Goal: Task Accomplishment & Management: Manage account settings

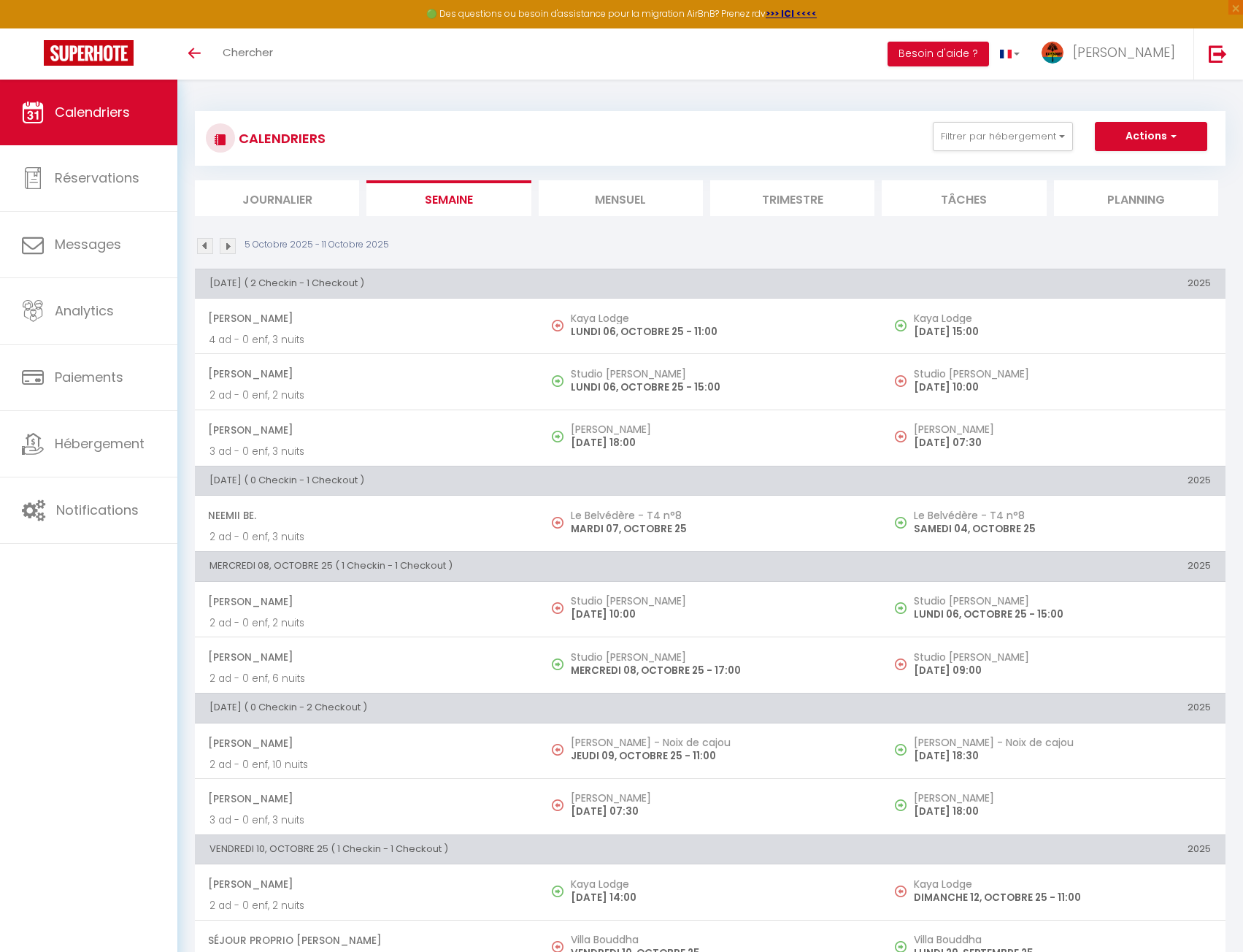
scroll to position [547, 0]
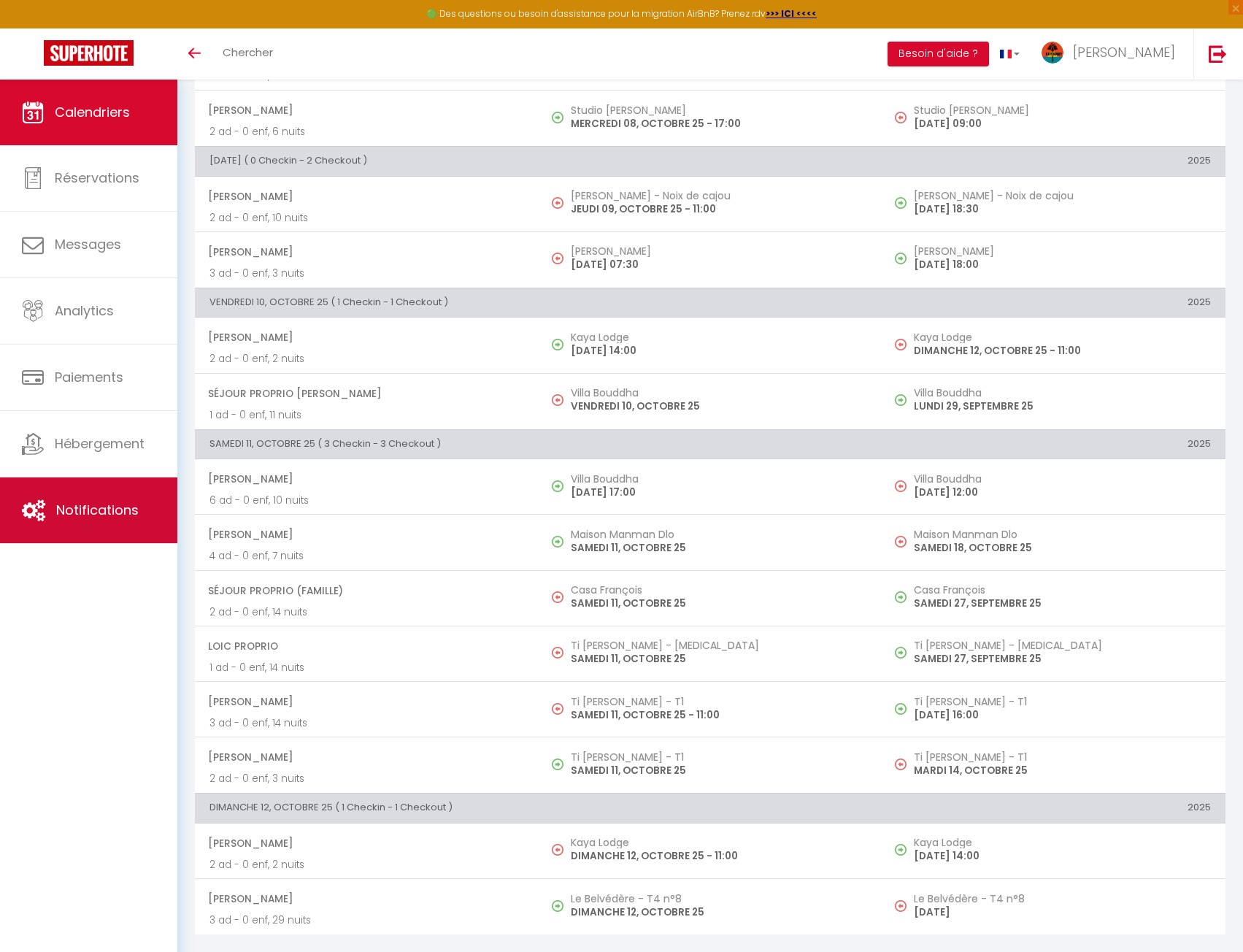
click at [109, 510] on span "Notifications" at bounding box center [97, 510] width 82 height 18
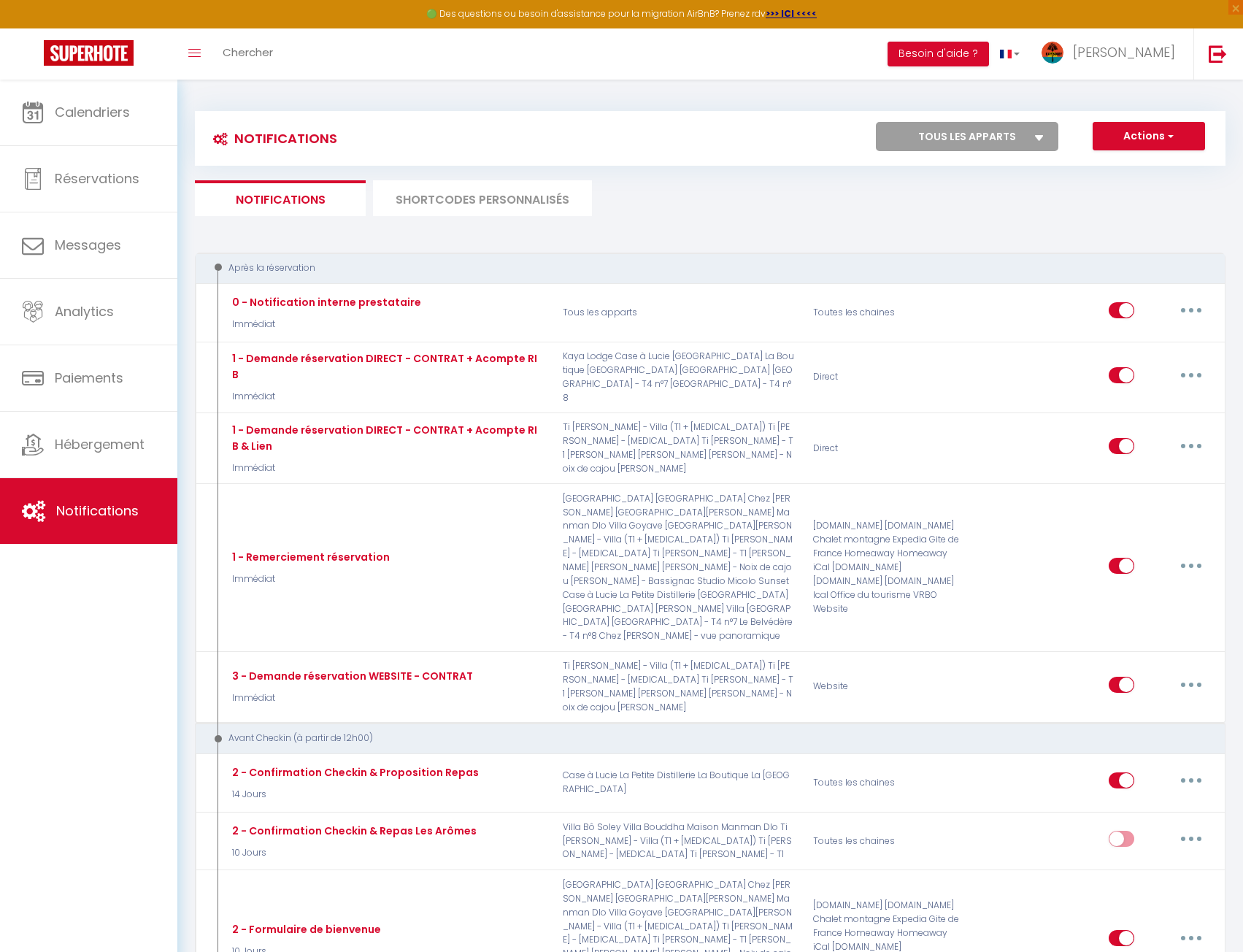
click at [451, 200] on li "SHORTCODES PERSONNALISÉS" at bounding box center [483, 198] width 219 height 36
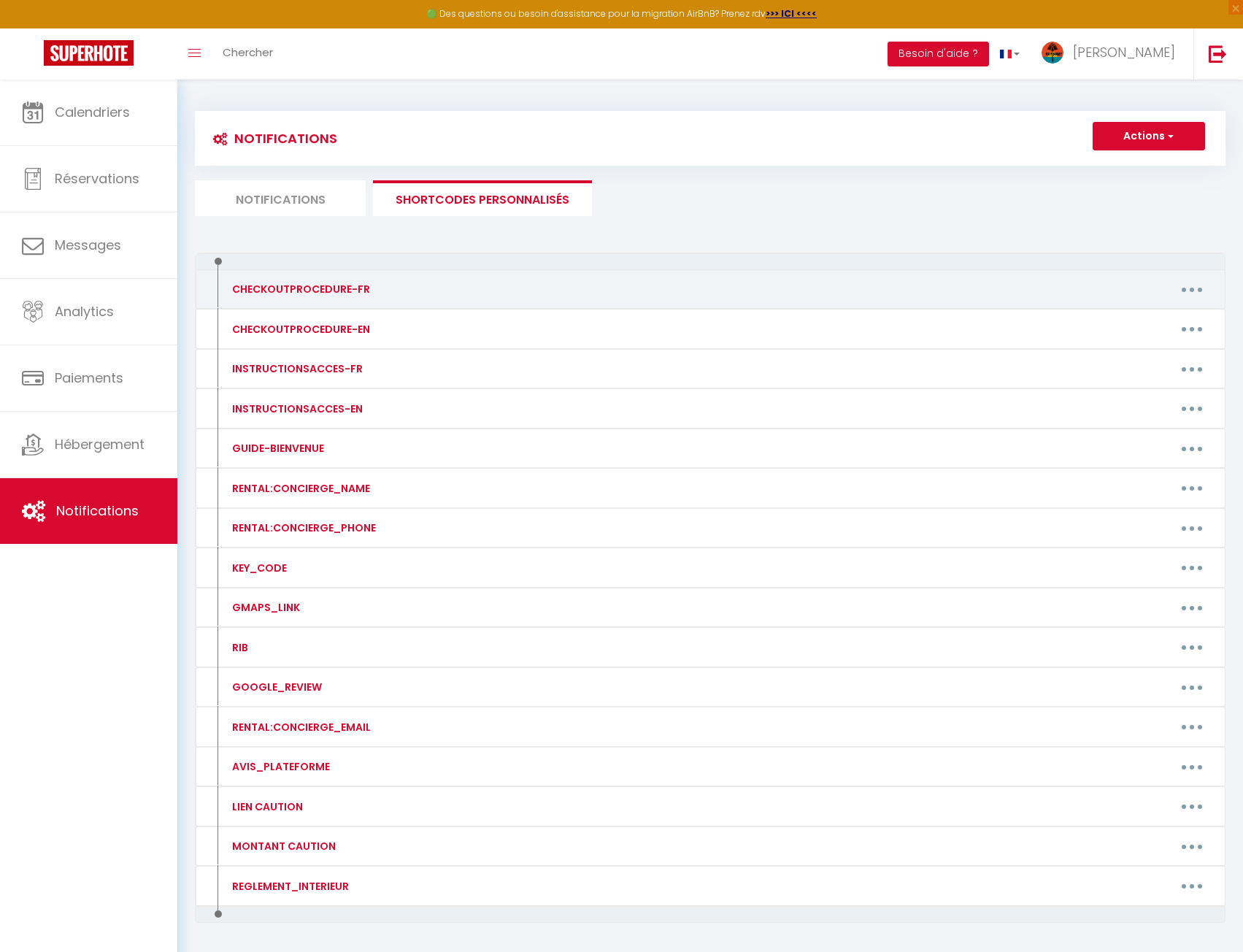
click at [1197, 288] on button "button" at bounding box center [1193, 289] width 41 height 23
click at [1187, 312] on link "Editer" at bounding box center [1154, 323] width 108 height 25
type input "CHECKOUTPROCEDURE-FR"
type textarea "Voici la procédure pour votre départ :"
type textarea "1 - Jeter les ordures : Merci de mettre vos poubelles dans les bacs à dispositi…"
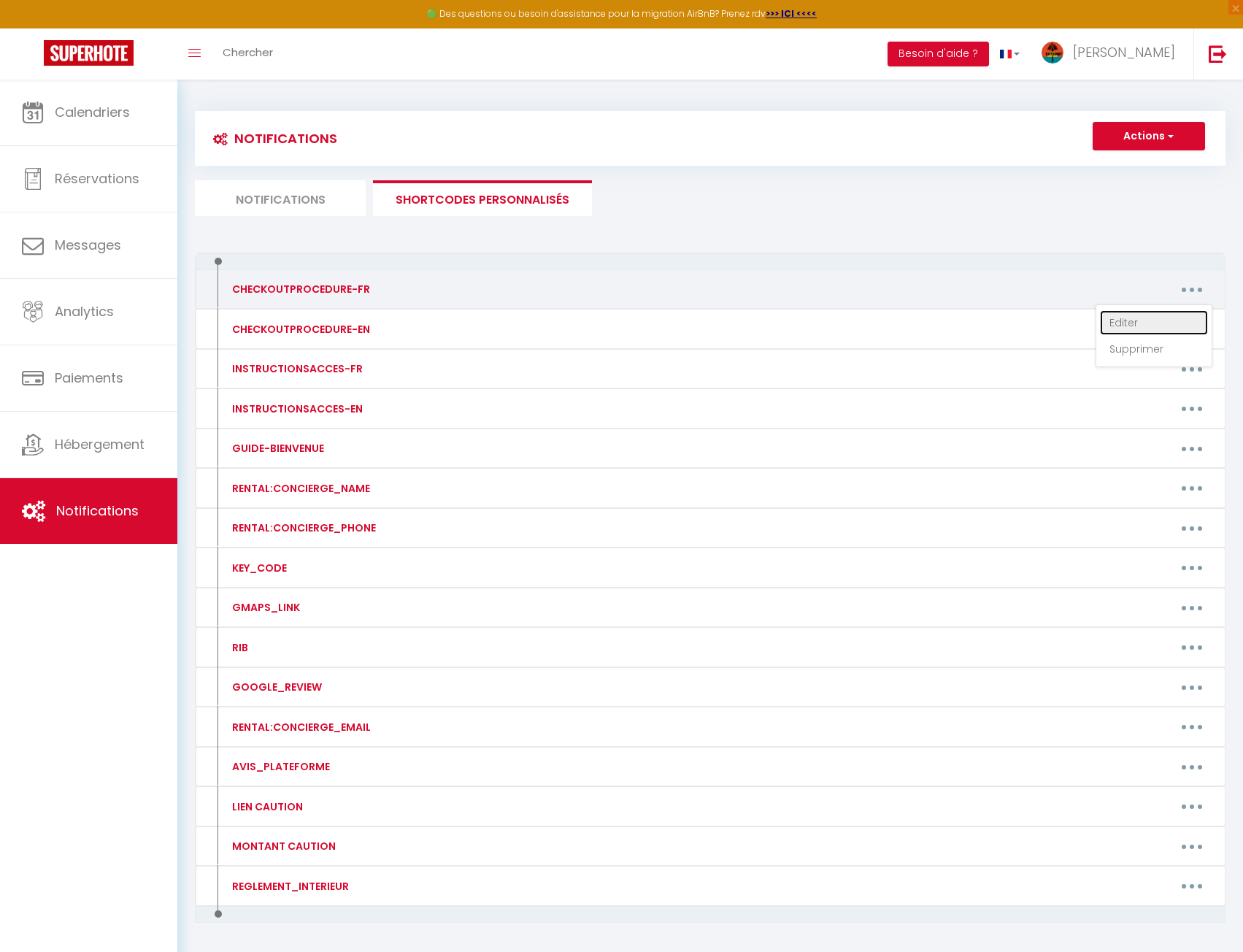
type textarea "1 - Jeter les ordures : Merci de mettre vos poubelles dans les bacs à dispositi…"
type textarea "1 - Jeter les ordures. Merci de mettre vos poubelles dans les bacs à dispositio…"
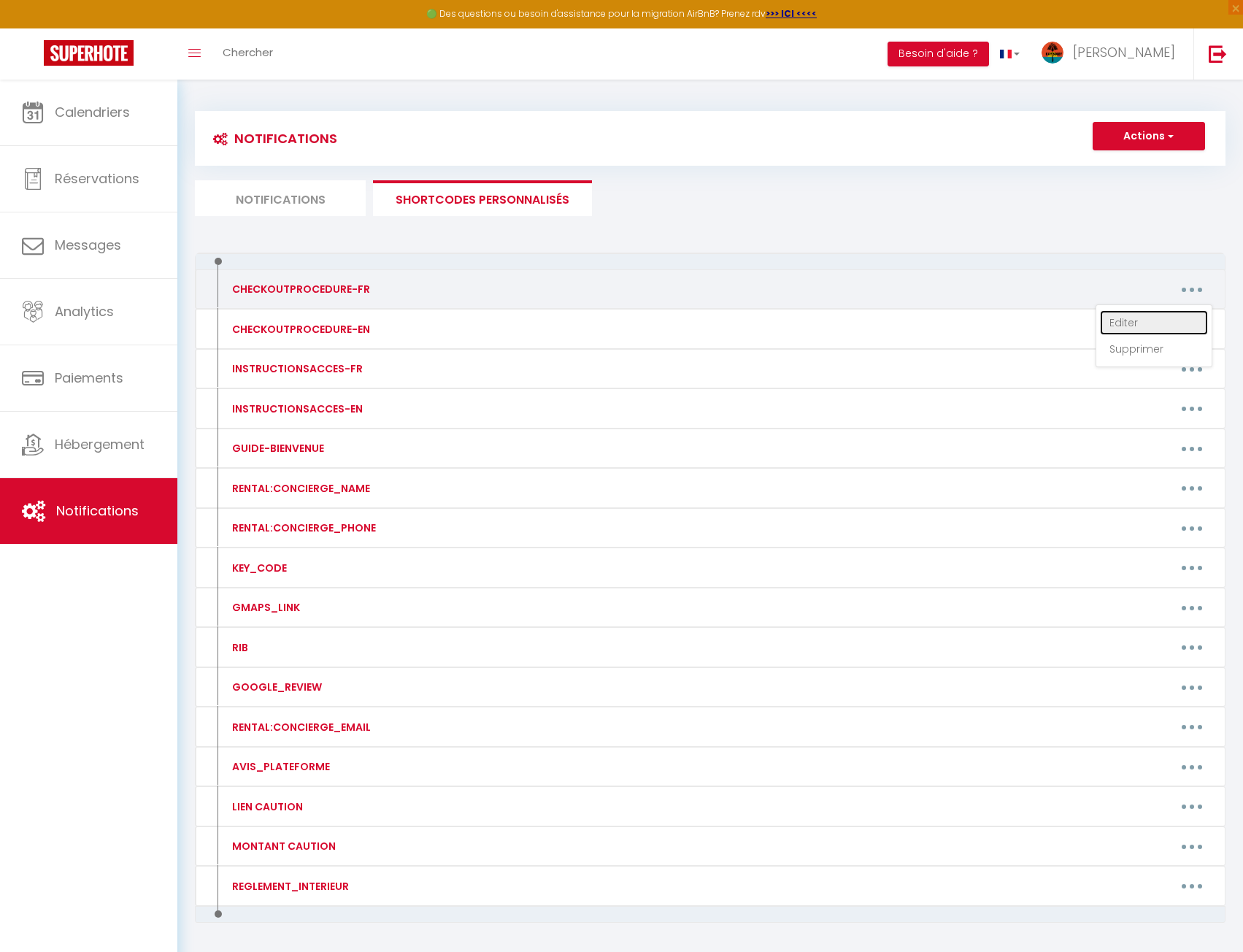
type textarea "1 - Jeter les ordures. Merci de mettre vos poubelles dans les bacs à dispositio…"
type textarea "1 - Merci de ne pas laisser de déchets, boissons et nourriture entamée dans la …"
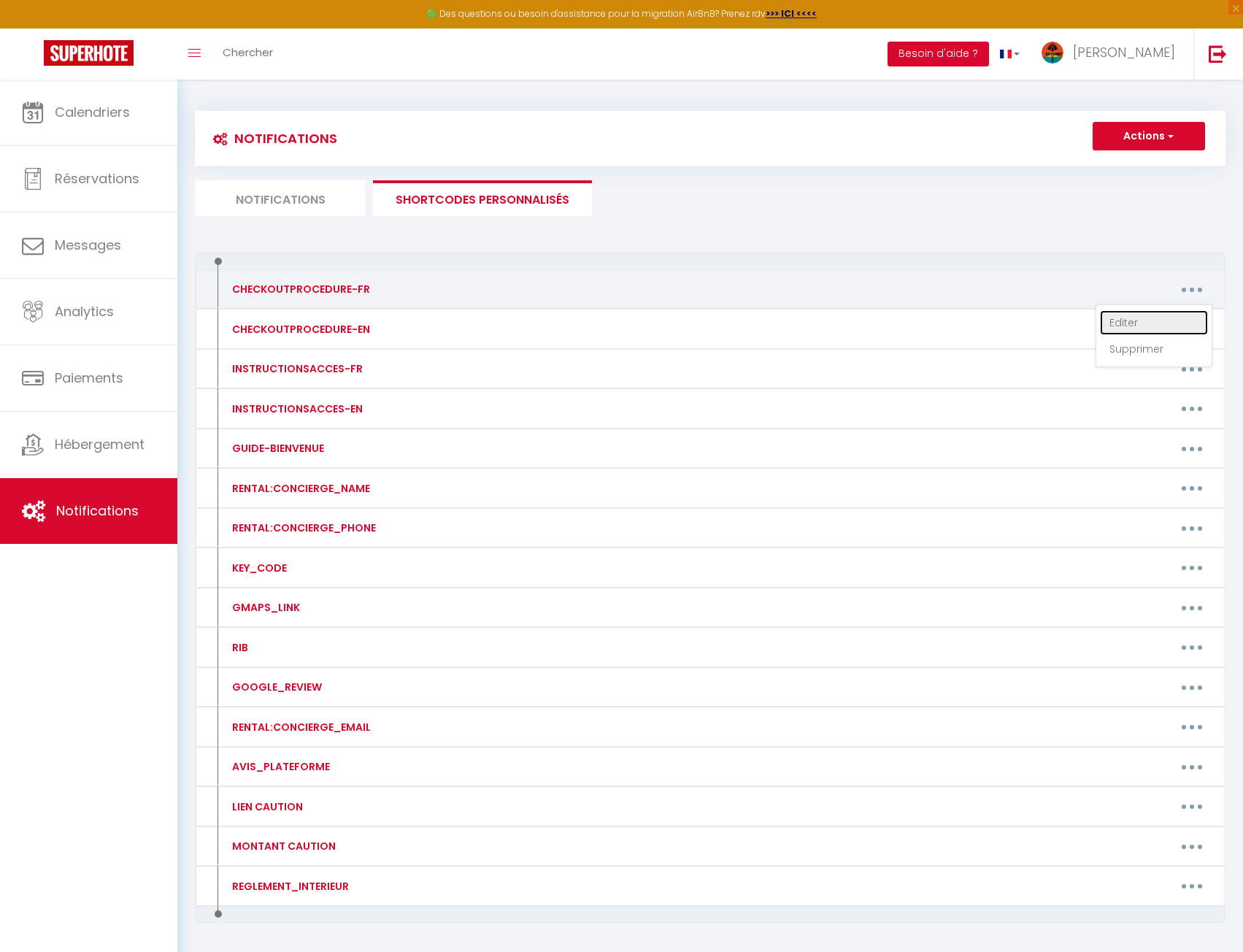
type textarea "1 - Jeter les ordures. Merci de mettre vos poubelles dans les bacs à dispositio…"
type textarea "1 - Jeter les ordures: Laissez les poubelles à l'extérieur du logement. Merci d…"
type textarea "1 - Jetez les ordures : merci de mettre vos poubelles dans les bacs à dispositi…"
type textarea "1 - Merci de mettre vos poubelles dans les bacs à disposition devant la maison.…"
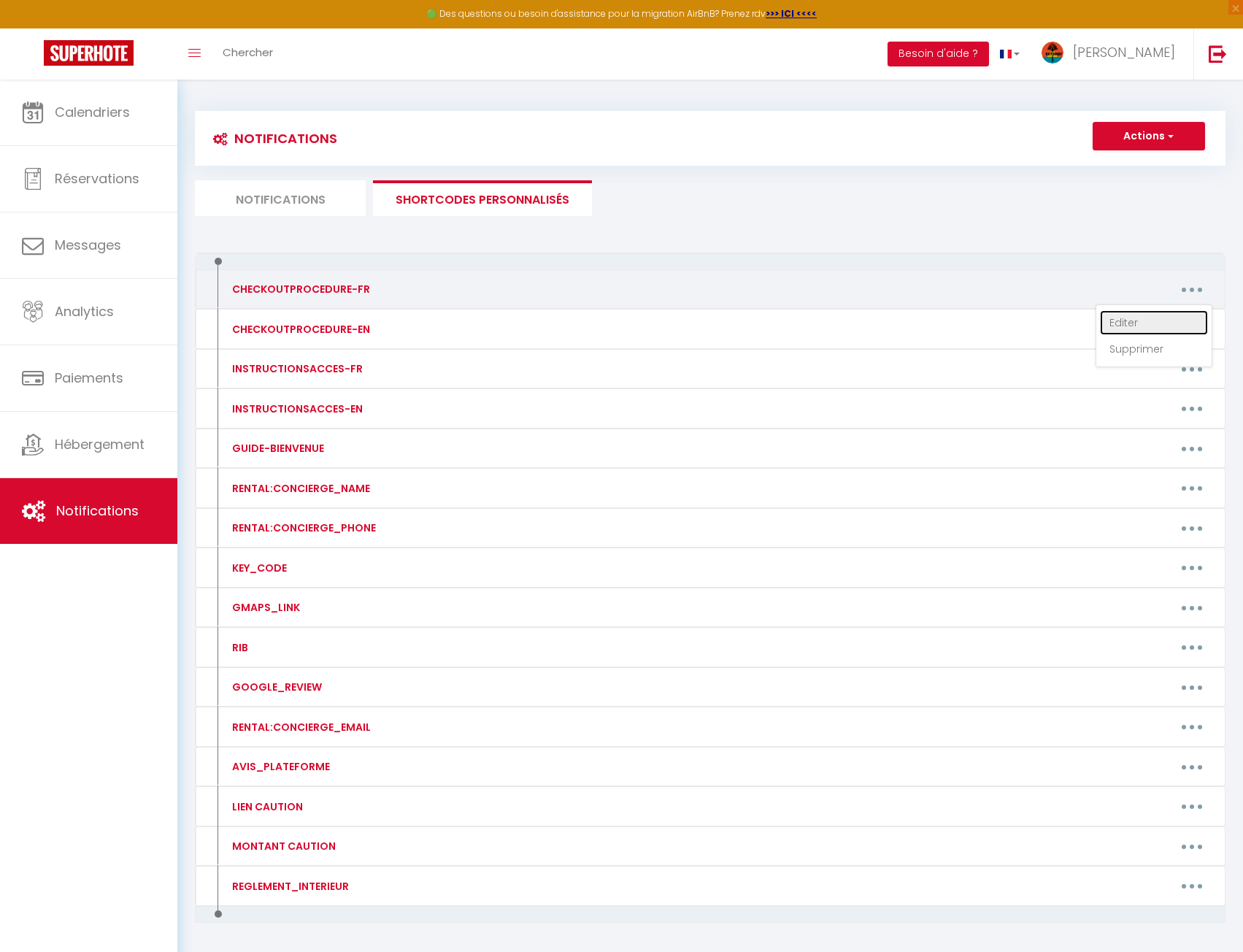
type textarea "1 - Jetez les ordures : merci de mettre vos poubelles dans les bacs à dispositi…"
type textarea "2 - Lorem ips dolorsita co ad elitsed do ei te incid ut labo. Et dol magnaal en…"
type textarea "1 - Jeter les ordures. Merci de mettre vos poubelles dans les bacs à dispositio…"
type textarea "1- Jeter les ordures Les bacs à [GEOGRAPHIC_DATA] sont à l'entrée de la résiden…"
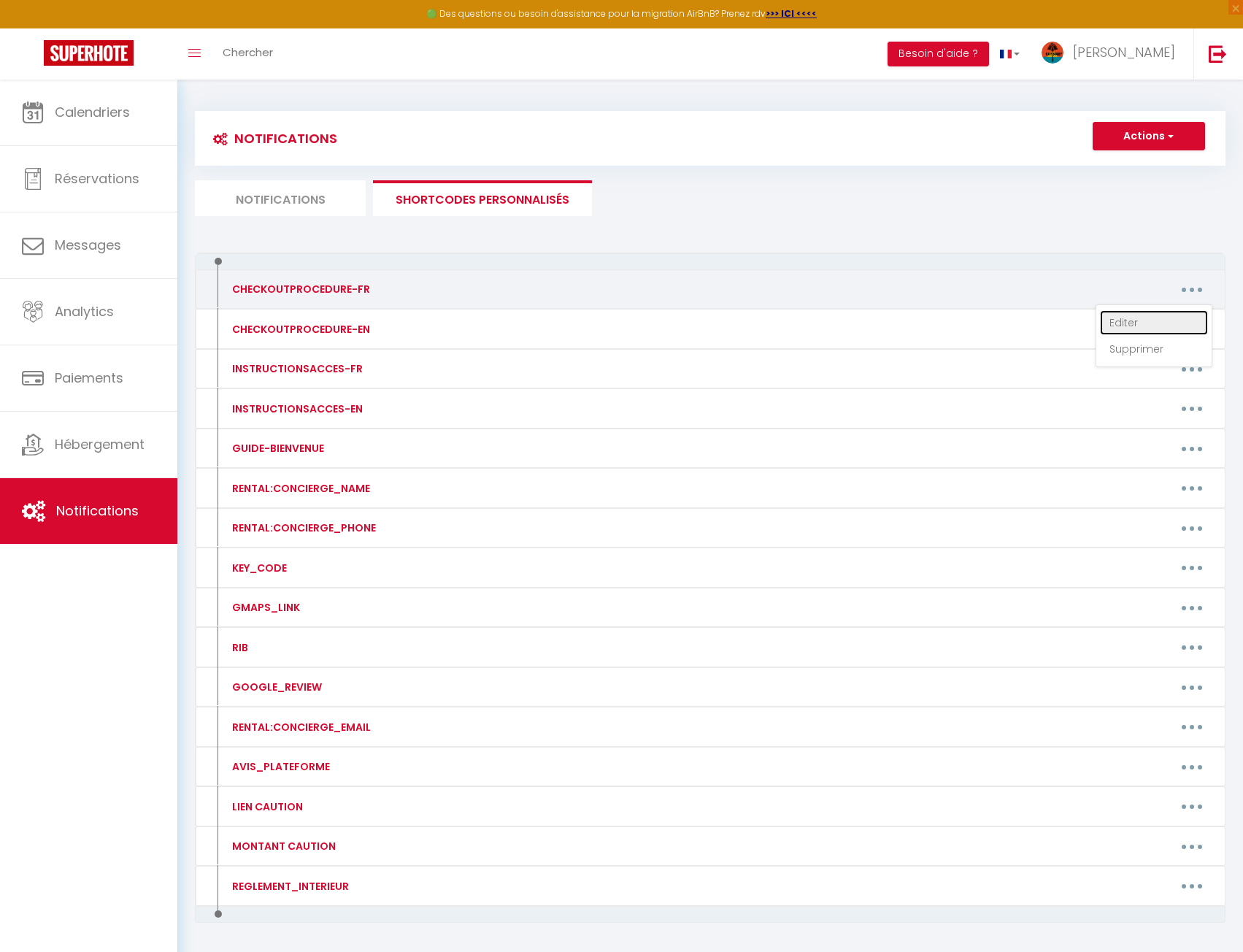
type textarea "1- Jeter les ordures Les bacs à [GEOGRAPHIC_DATA] sont côté plage en face des s…"
type textarea "1 - Jeter les ordures : Merci d'amener les poubelles dans les bacs situés à la …"
type textarea "1 - Jeter les ordures : Merci de mettre vos poubelles dans les bacs à dispositi…"
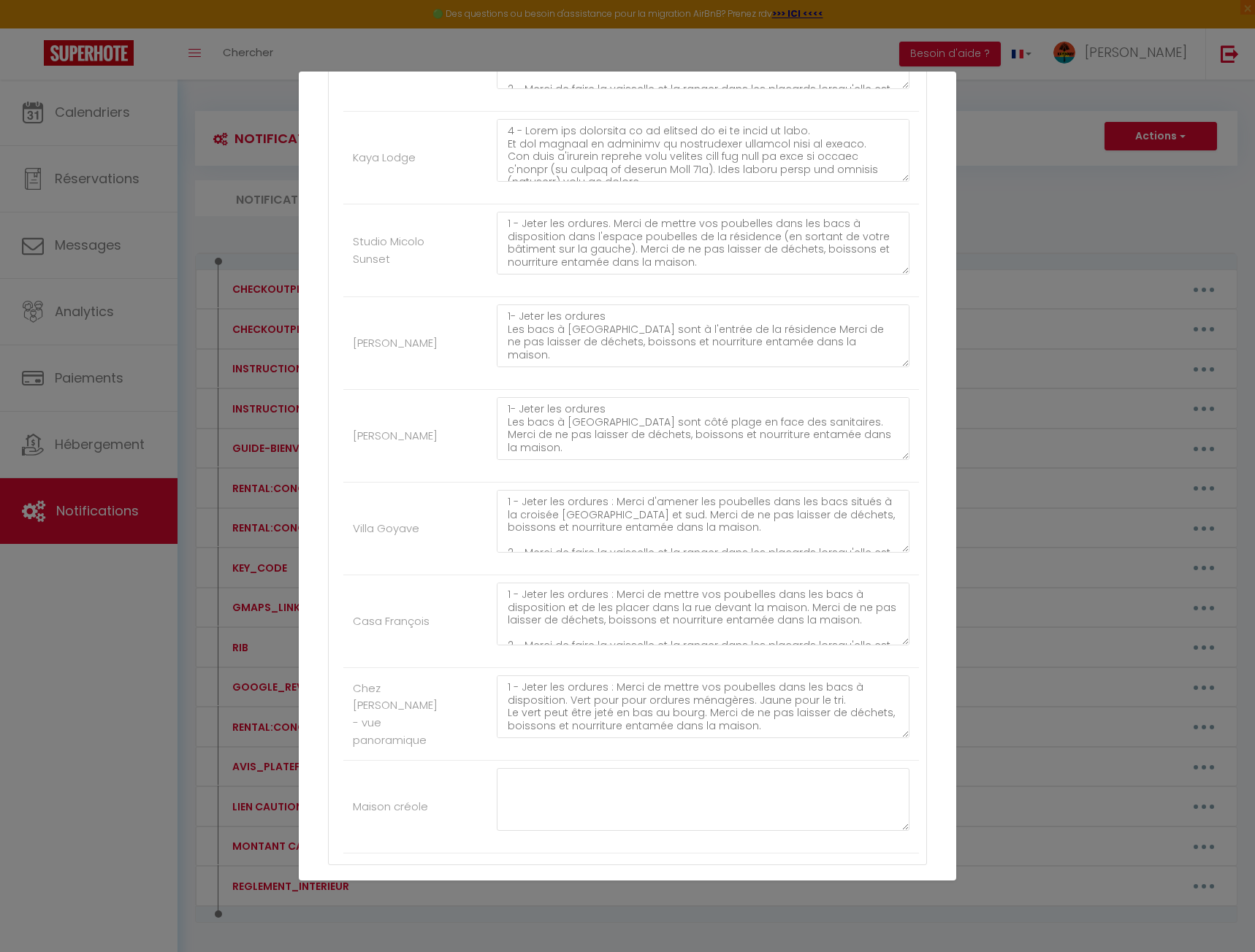
scroll to position [2117, 0]
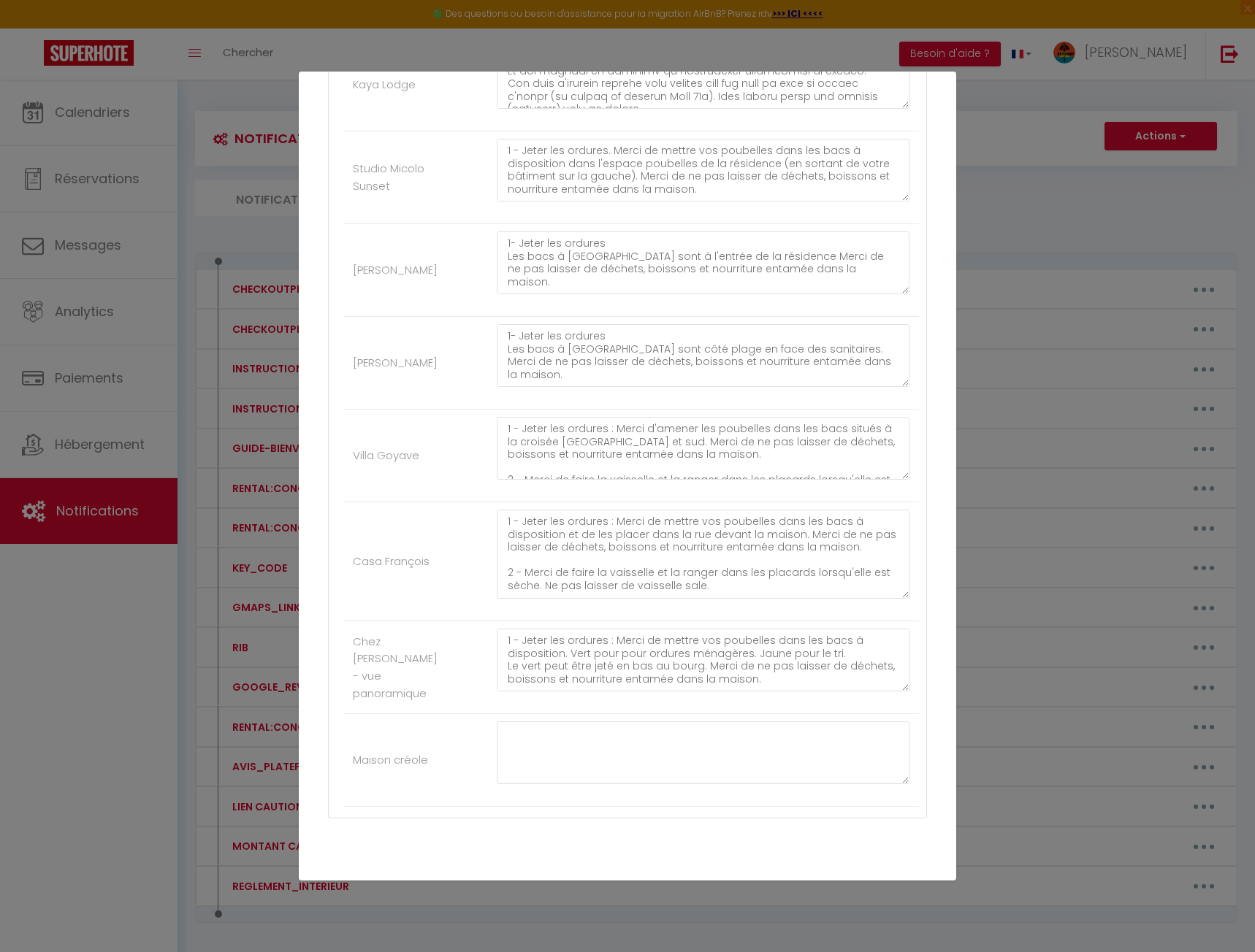
drag, startPoint x: 893, startPoint y: 581, endPoint x: 881, endPoint y: 649, distance: 69.1
click at [883, 598] on textarea "1 - Jeter les ordures : Merci de mettre vos poubelles dans les bacs à dispositi…" at bounding box center [702, 555] width 412 height 89
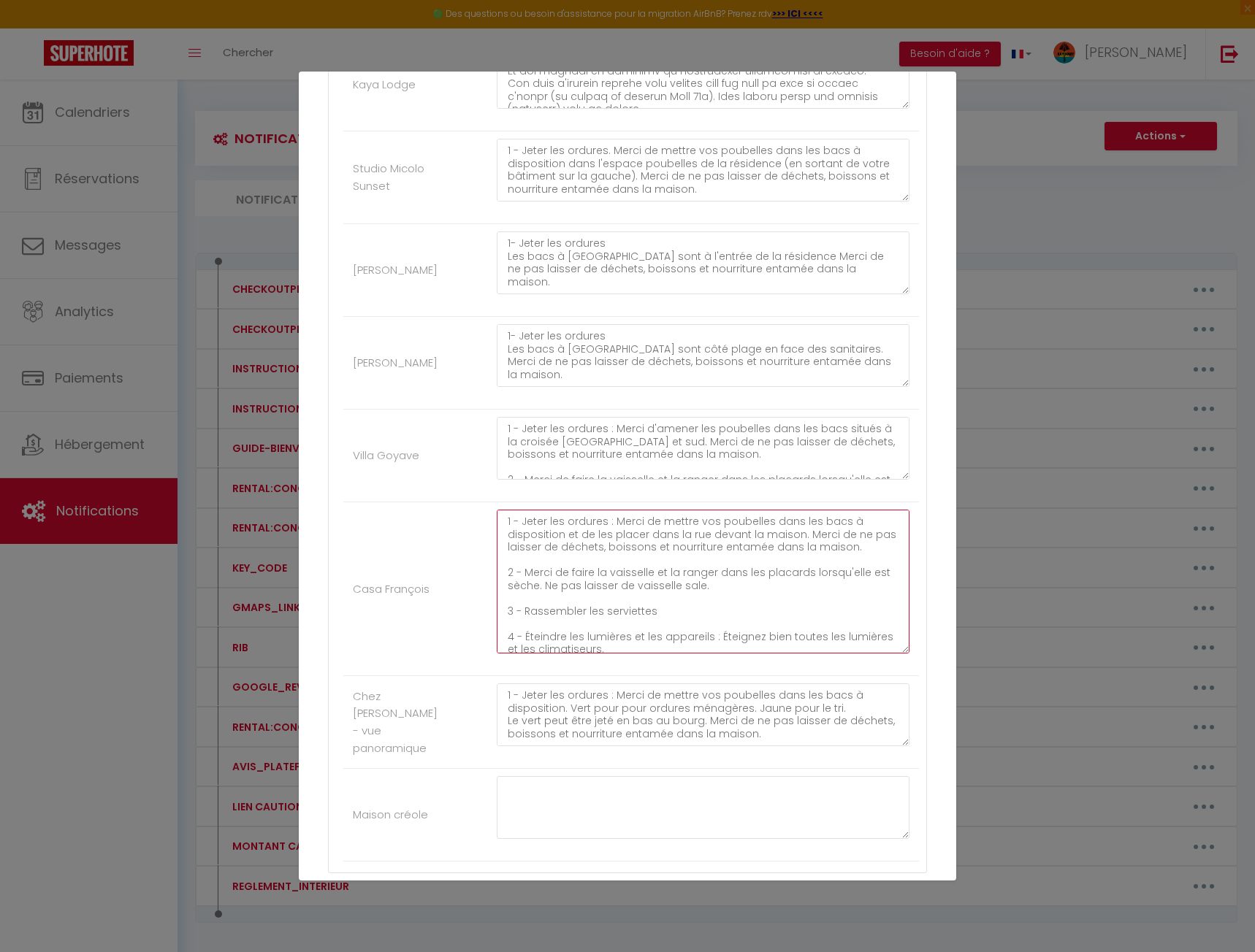
drag, startPoint x: 869, startPoint y: 546, endPoint x: 612, endPoint y: 520, distance: 258.3
click at [612, 520] on textarea "1 - Jeter les ordures : Merci de mettre vos poubelles dans les bacs à dispositi…" at bounding box center [702, 582] width 412 height 143
drag, startPoint x: 708, startPoint y: 584, endPoint x: 521, endPoint y: 572, distance: 187.4
click at [521, 572] on textarea "1 - Jeter les ordures : Merci de mettre vos poubelles dans les bacs à dispositi…" at bounding box center [702, 582] width 412 height 143
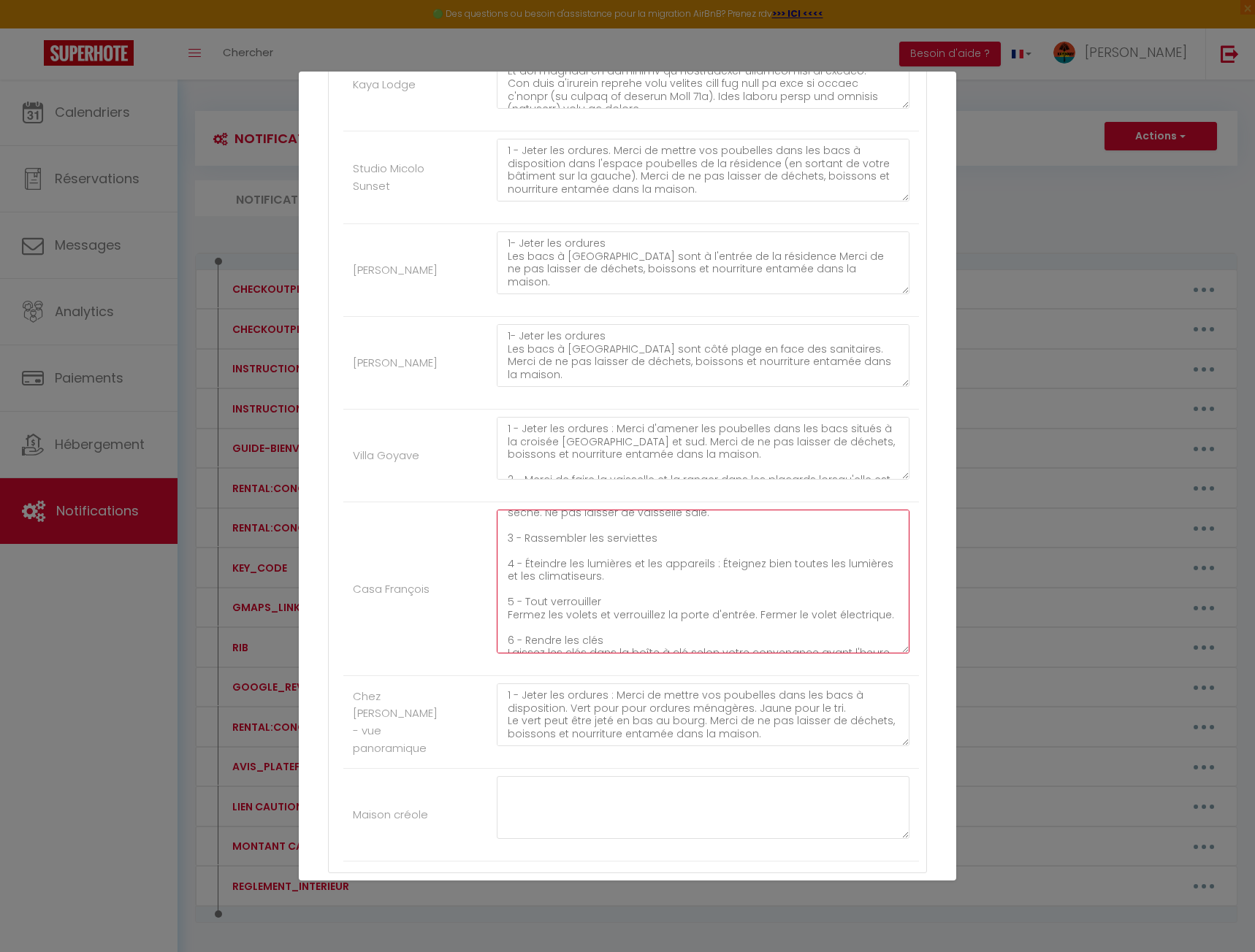
drag, startPoint x: 660, startPoint y: 575, endPoint x: 713, endPoint y: 569, distance: 53.3
click at [713, 569] on textarea "1 - Jeter les ordures : Merci de mettre vos poubelles dans les bacs à dispositi…" at bounding box center [702, 582] width 412 height 143
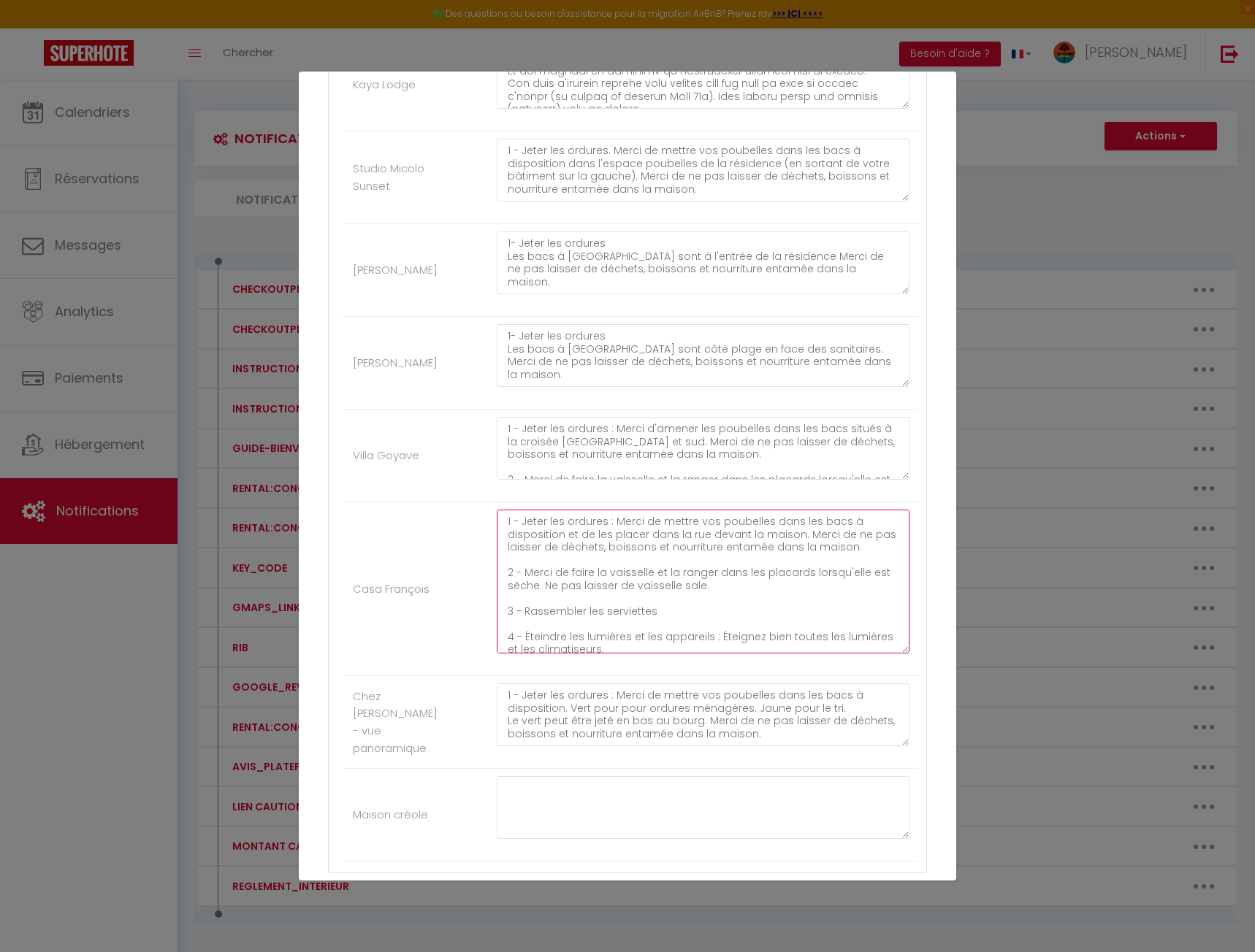
drag, startPoint x: 734, startPoint y: 587, endPoint x: 525, endPoint y: 575, distance: 209.3
click at [525, 575] on textarea "1 - Jeter les ordures : Merci de mettre vos poubelles dans les bacs à dispositi…" at bounding box center [702, 582] width 412 height 143
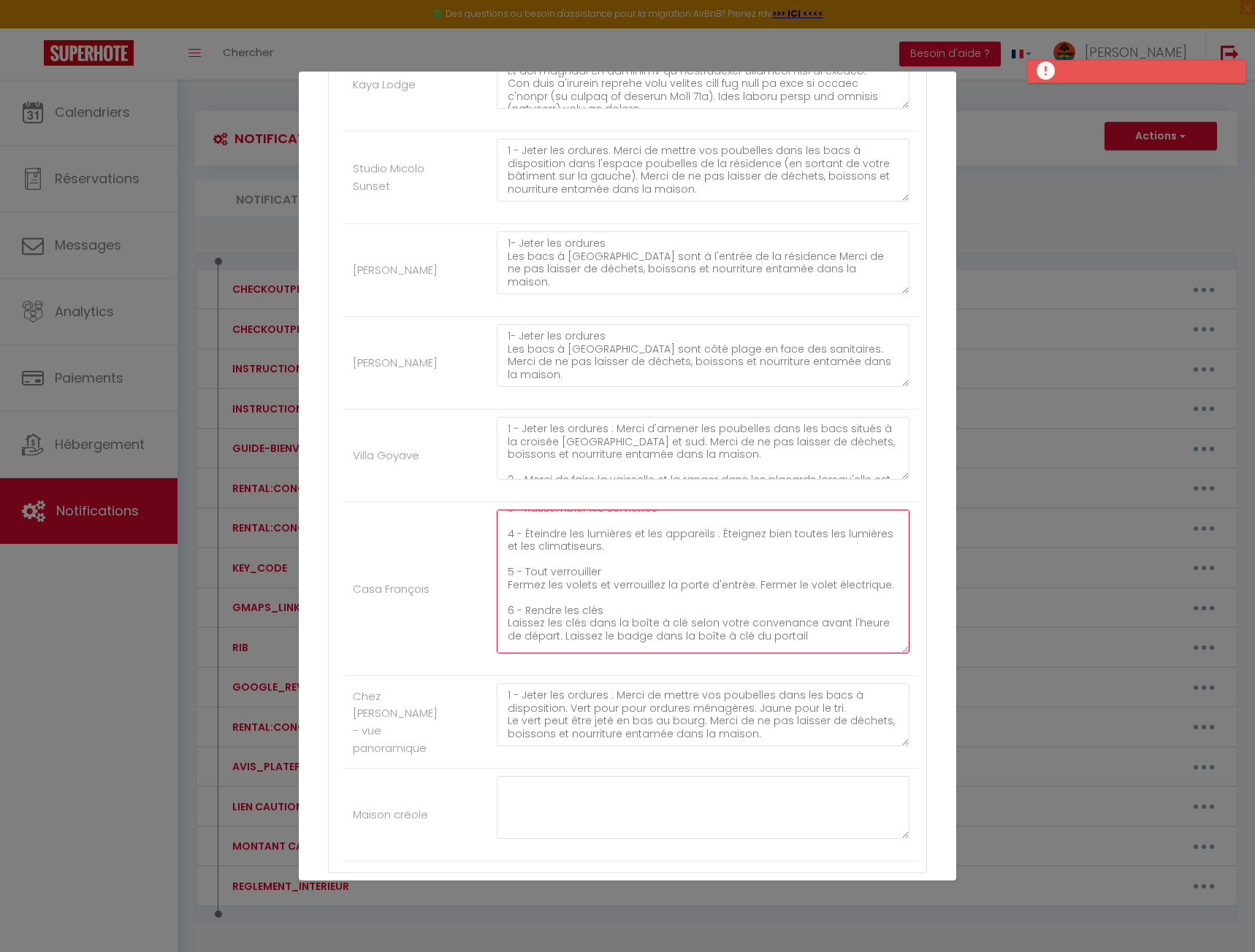
scroll to position [73, 0]
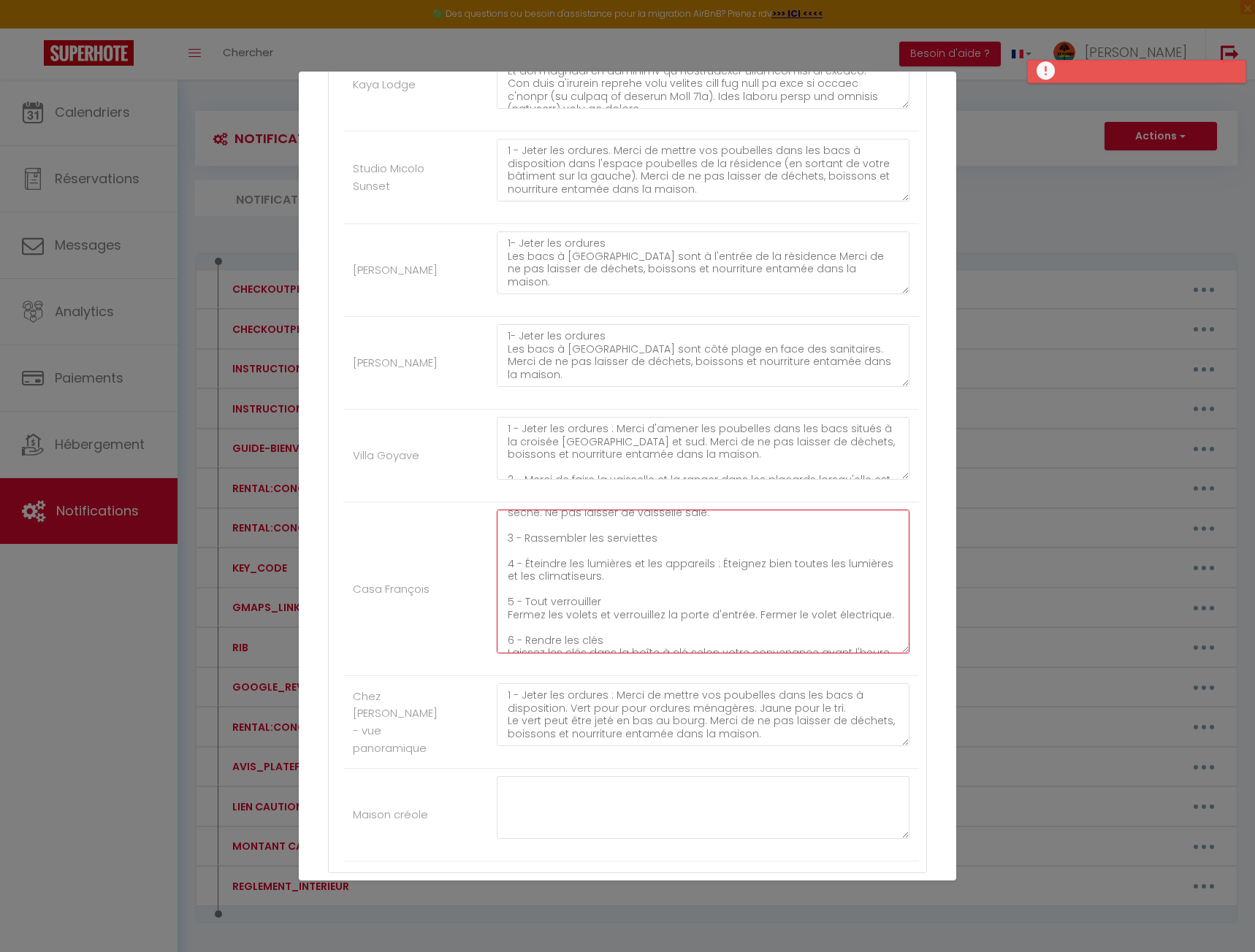
drag, startPoint x: 565, startPoint y: 634, endPoint x: 481, endPoint y: 624, distance: 84.6
click at [481, 624] on li "Casa François 1 - Jeter les ordures : Merci de mettre vos poubelles dans les ba…" at bounding box center [630, 588] width 575 height 174
click at [505, 613] on textarea "1 - Jeter les ordures : Merci de mettre vos poubelles dans les bacs à dispositi…" at bounding box center [702, 582] width 412 height 143
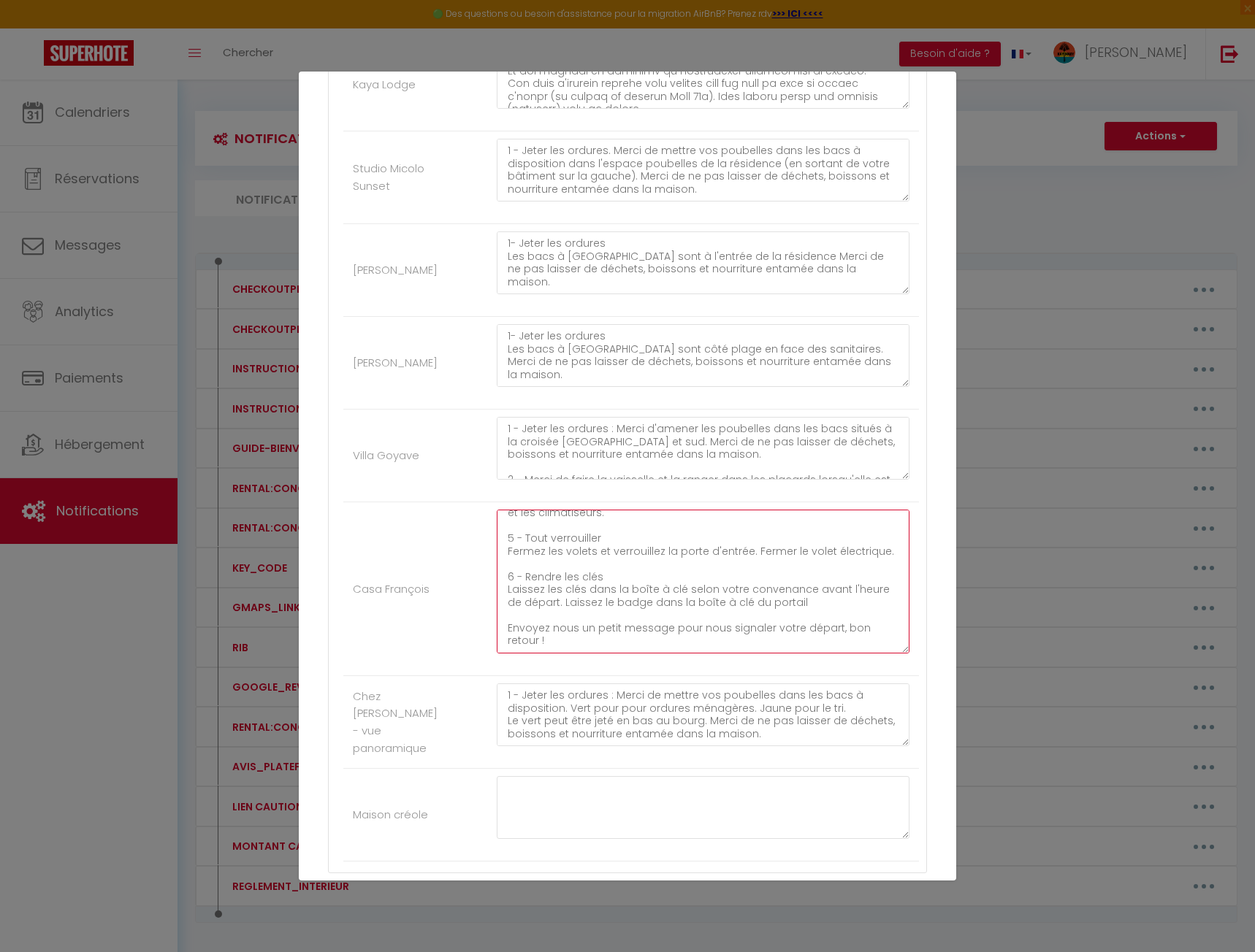
scroll to position [149, 0]
drag, startPoint x: 689, startPoint y: 598, endPoint x: 492, endPoint y: 595, distance: 197.0
click at [492, 595] on div "1 - Jeter les ordures : Merci de mettre vos poubelles dans les bacs à dispositi…" at bounding box center [702, 588] width 432 height 158
drag, startPoint x: 556, startPoint y: 648, endPoint x: 483, endPoint y: 593, distance: 91.4
click at [483, 593] on li "Casa François 1 - Jeter les ordures : Merci de mettre vos poubelles dans les ba…" at bounding box center [630, 588] width 575 height 174
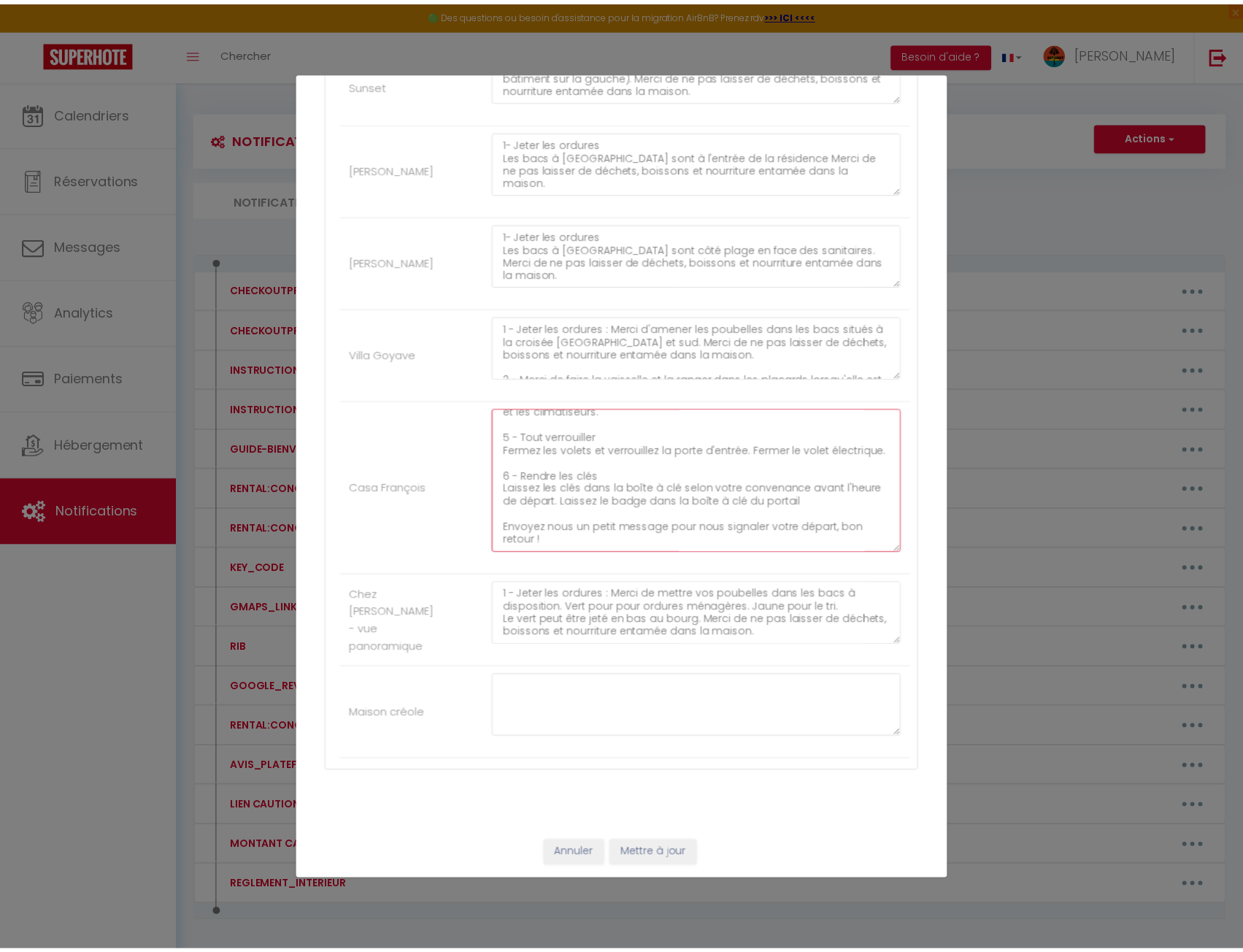
scroll to position [2219, 0]
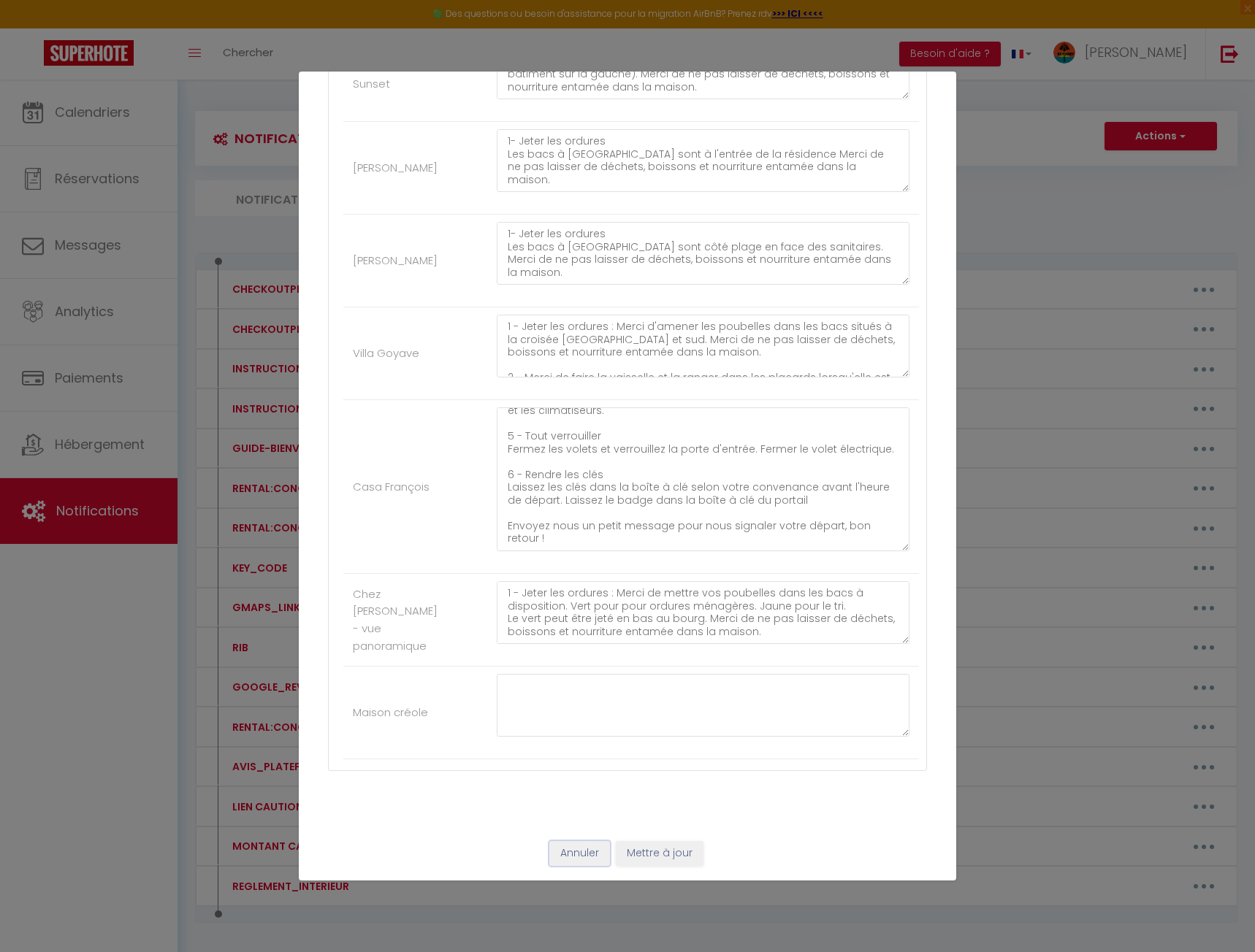
click at [584, 856] on button "Annuler" at bounding box center [579, 853] width 60 height 25
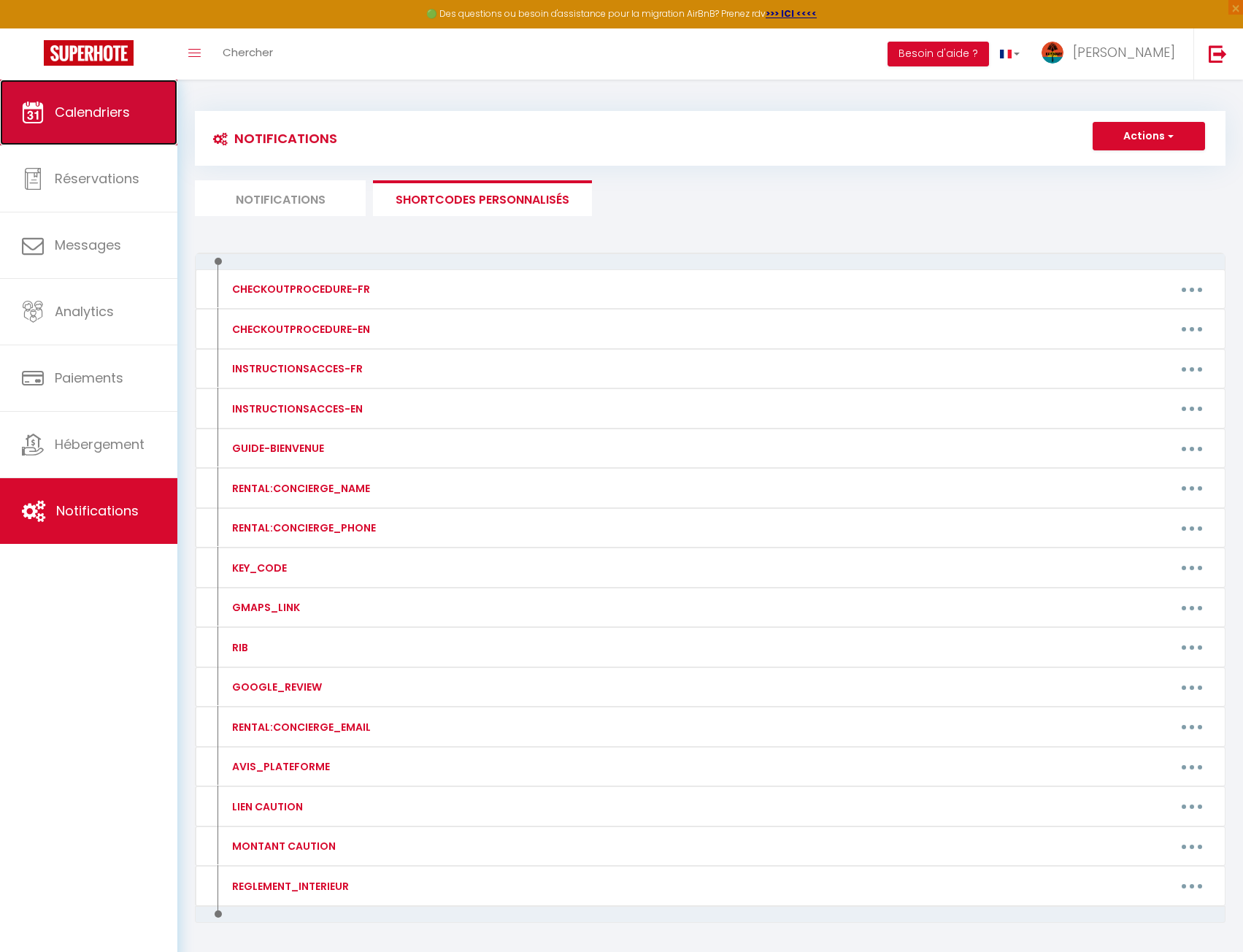
click at [112, 92] on link "Calendriers" at bounding box center [88, 112] width 177 height 66
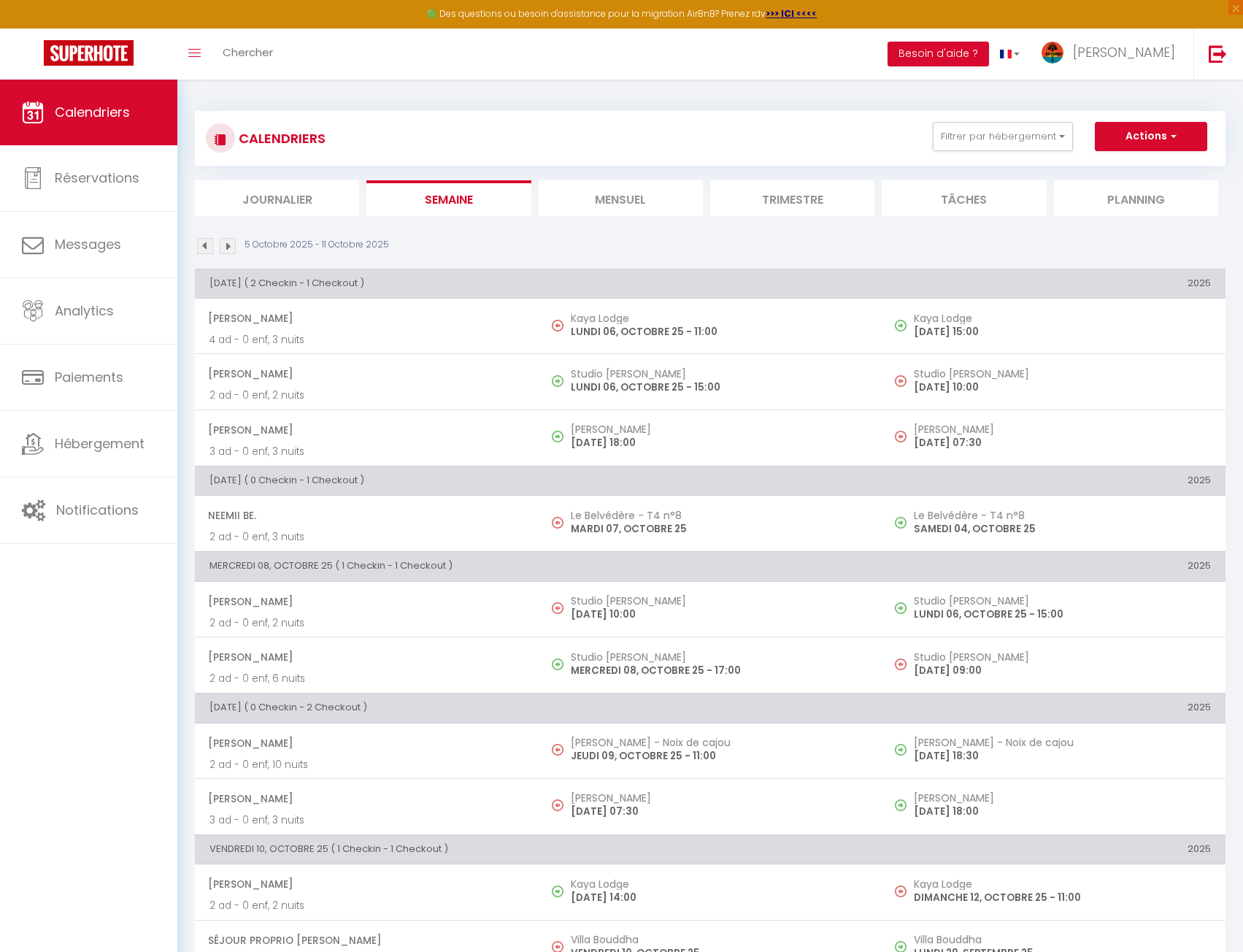
click at [752, 198] on li "Trimestre" at bounding box center [792, 198] width 164 height 36
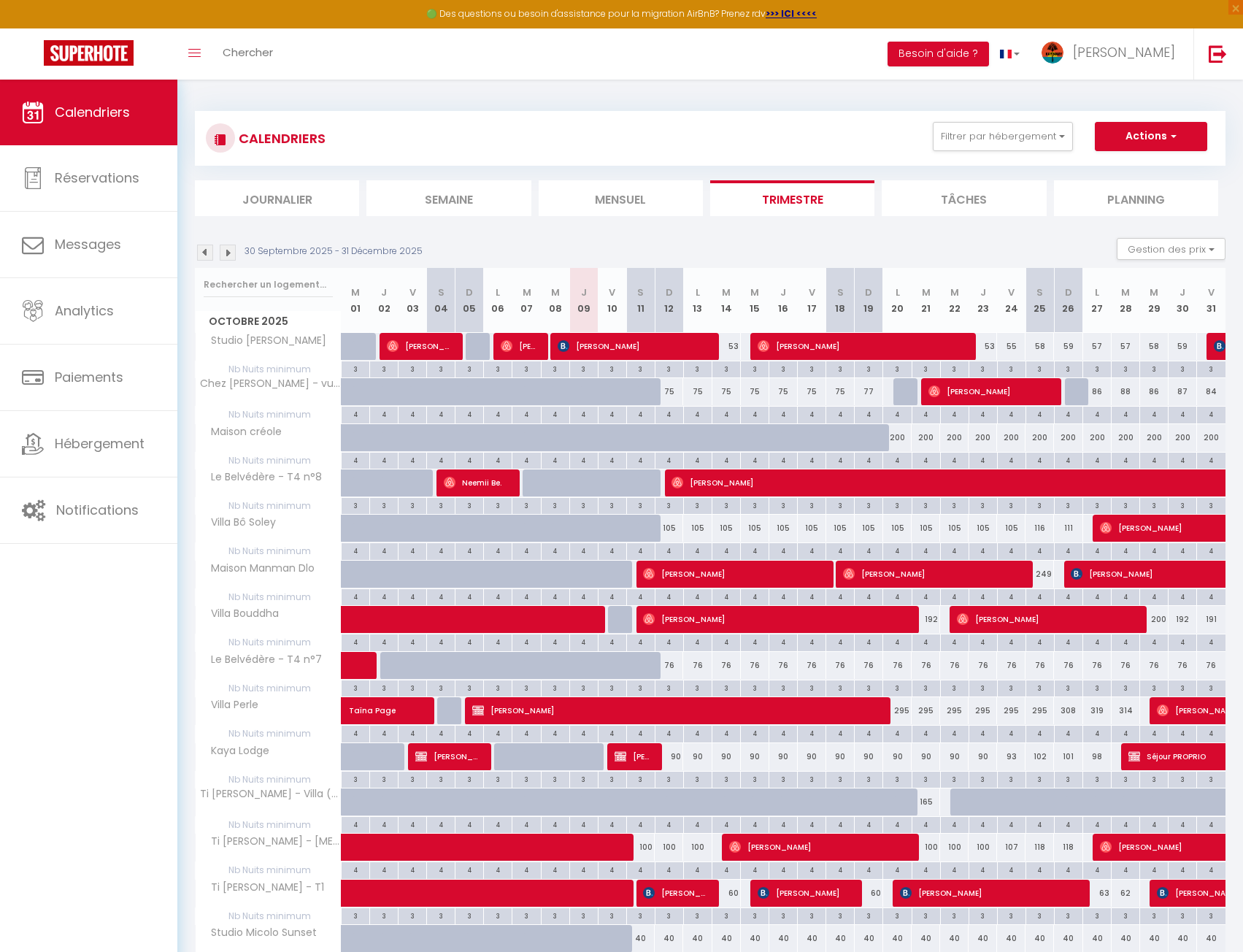
click at [622, 191] on li "Mensuel" at bounding box center [621, 198] width 164 height 36
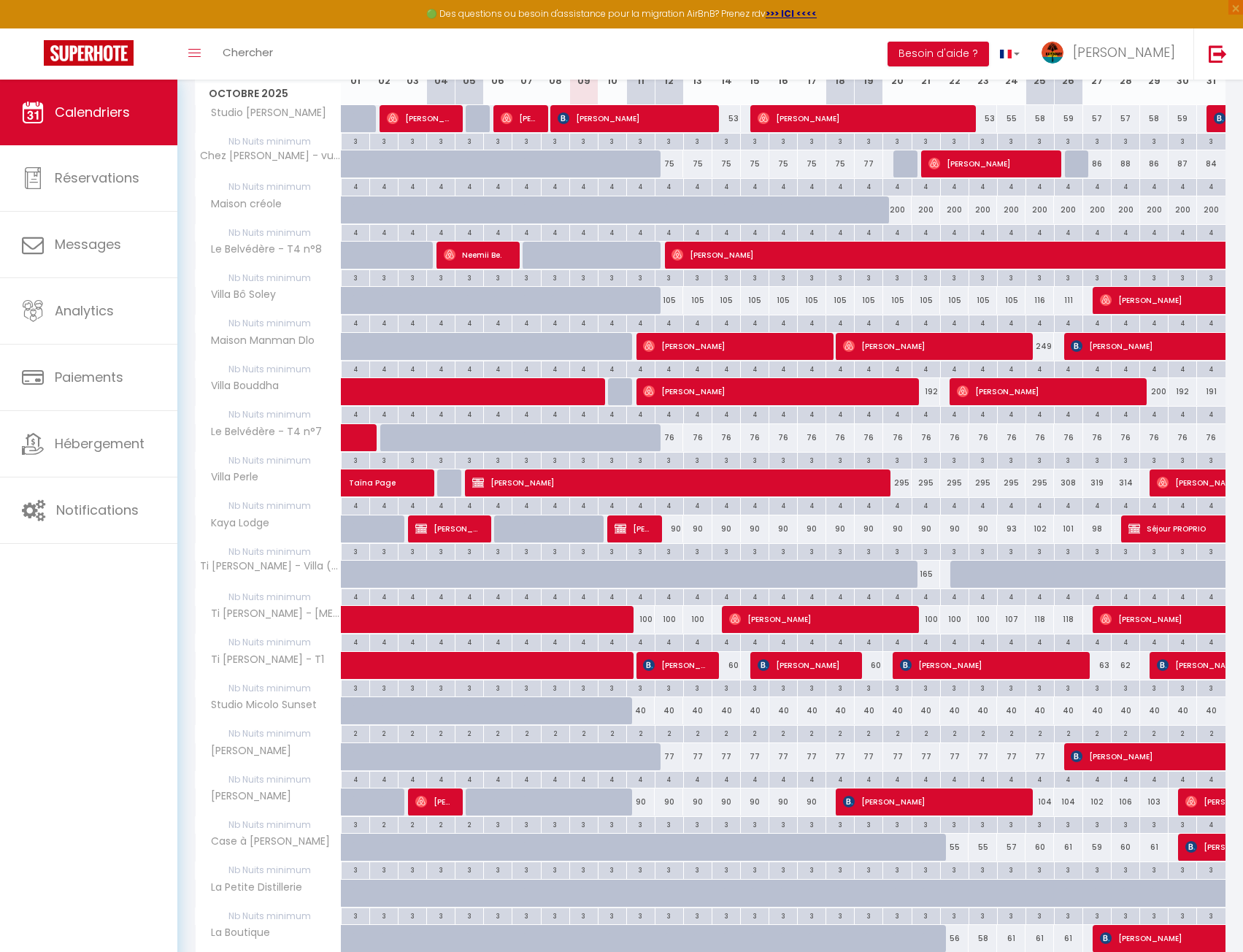
scroll to position [389, 0]
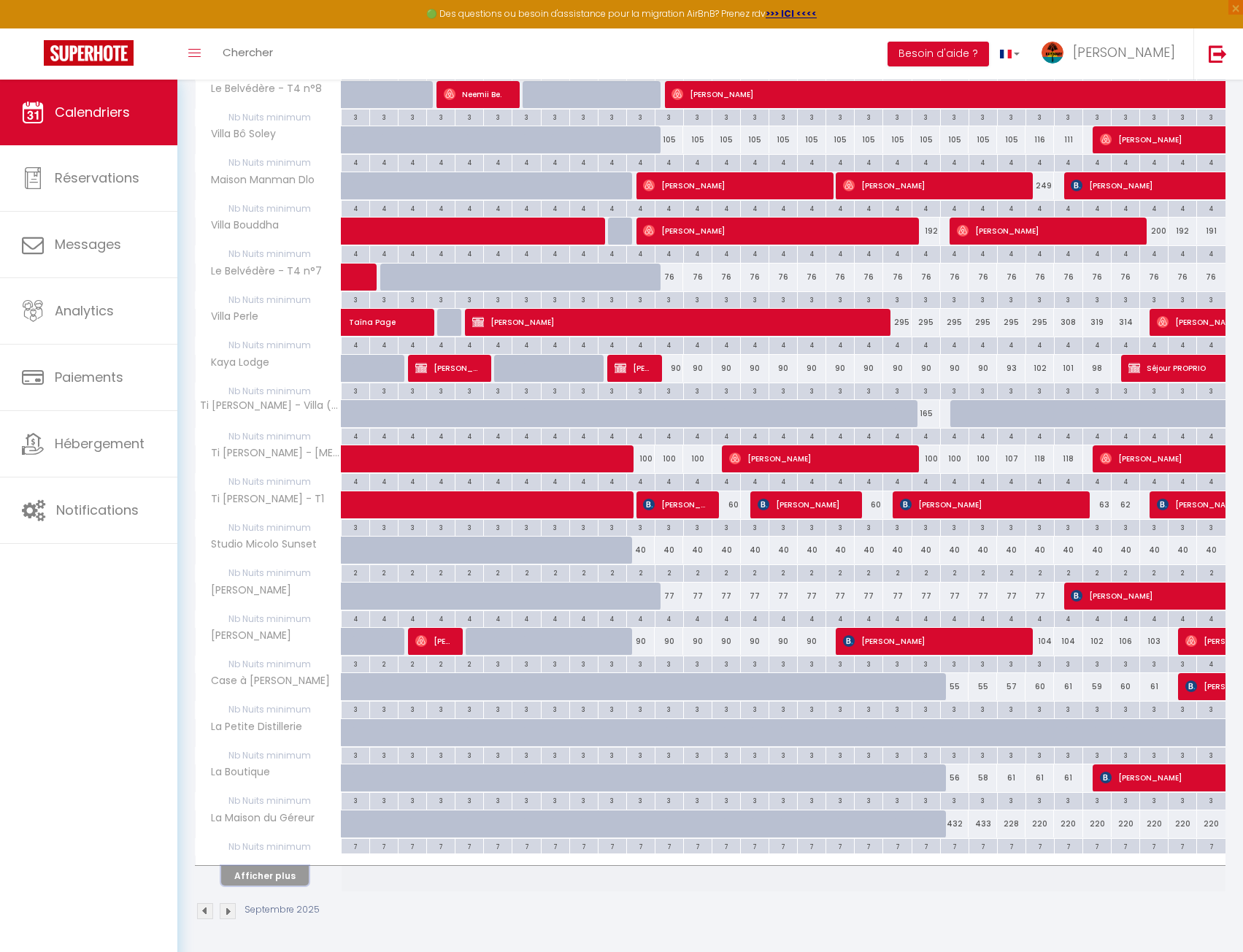
click at [274, 869] on button "Afficher plus" at bounding box center [265, 875] width 87 height 19
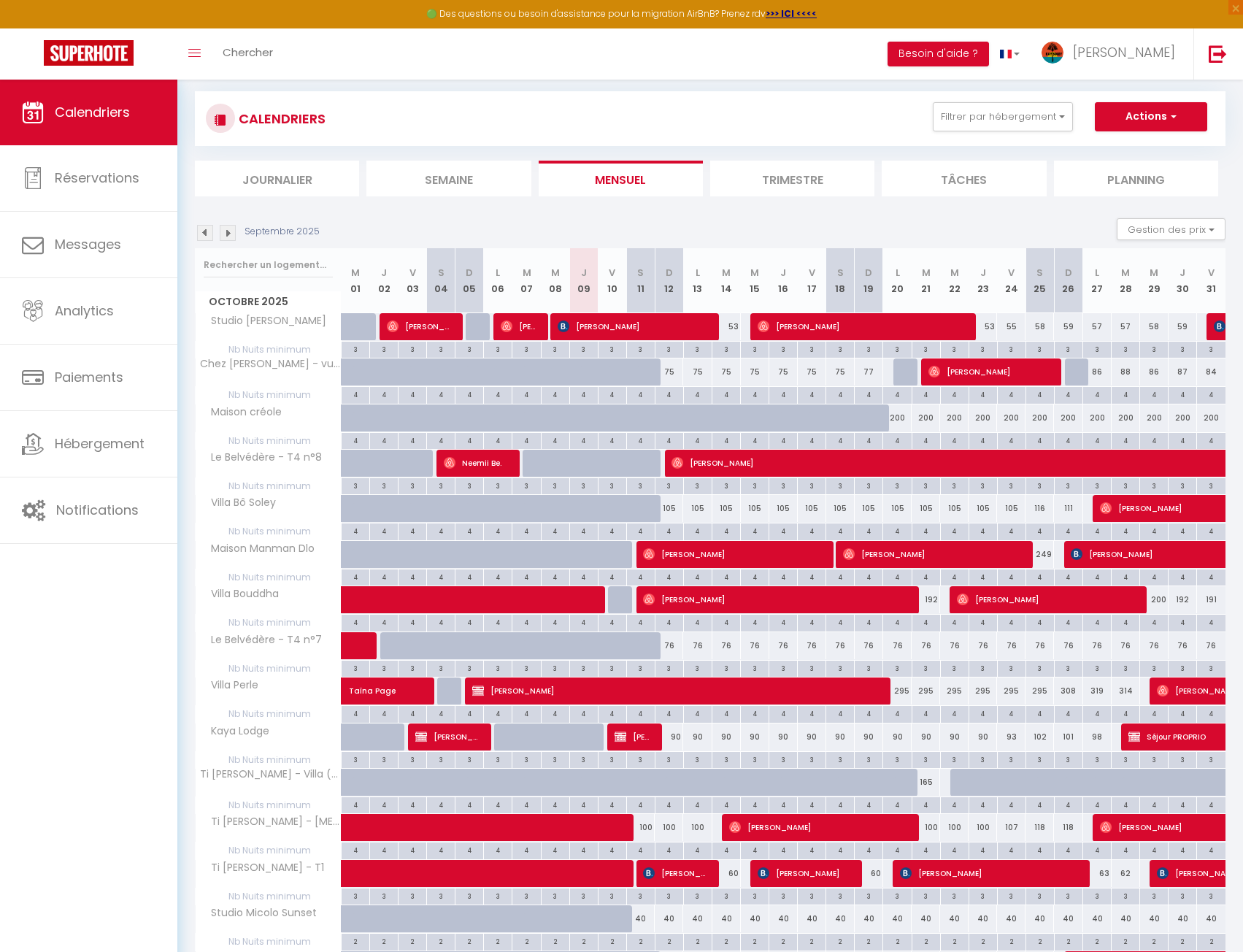
scroll to position [0, 0]
